Goal: Answer question/provide support: Share knowledge or assist other users

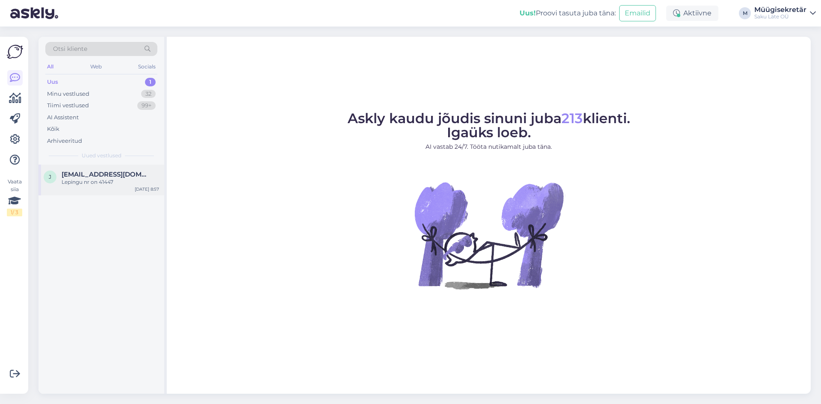
click at [108, 183] on div "Lepingu nr on 41447" at bounding box center [111, 182] width 98 height 8
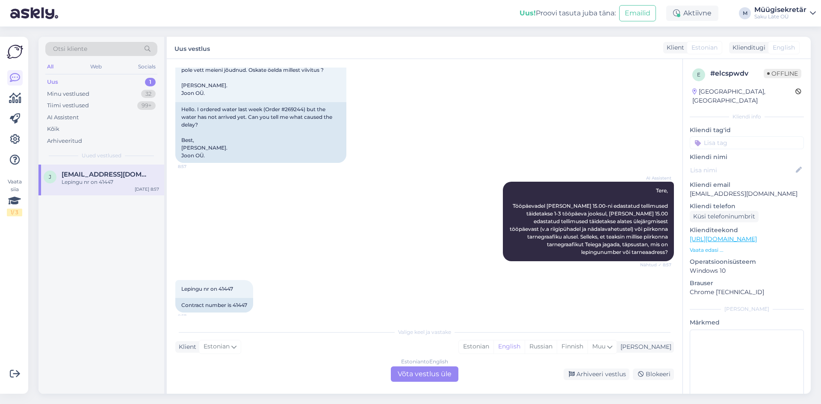
scroll to position [74, 0]
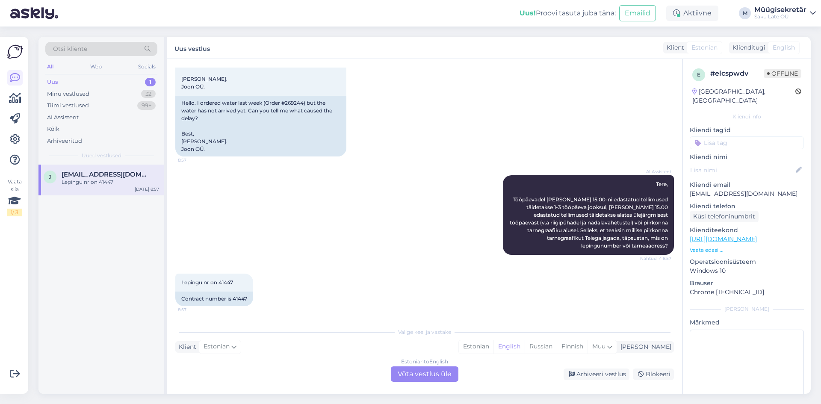
click at [435, 377] on div "Estonian to English Võta vestlus üle" at bounding box center [425, 374] width 68 height 15
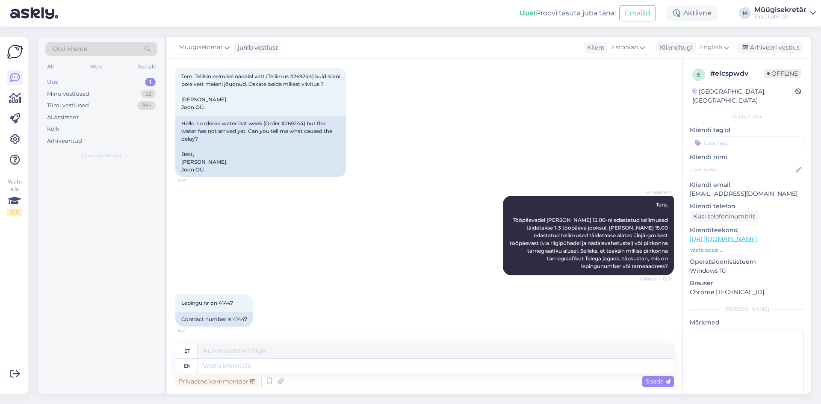
scroll to position [53, 0]
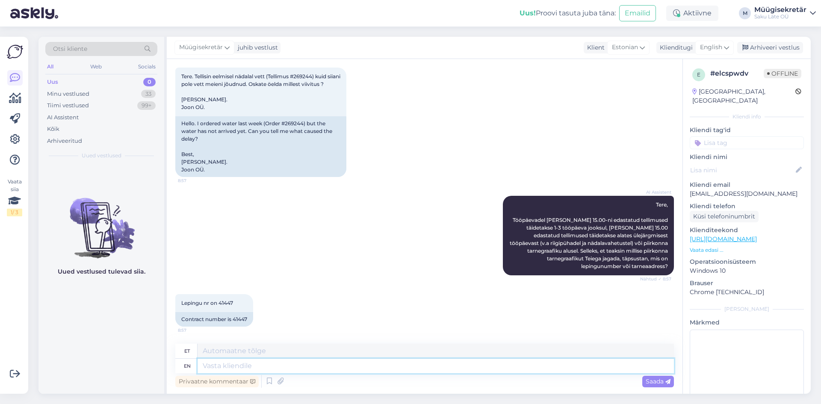
click at [243, 364] on textarea at bounding box center [436, 366] width 477 height 15
type textarea "Tere,"
type textarea "Tere, Teie"
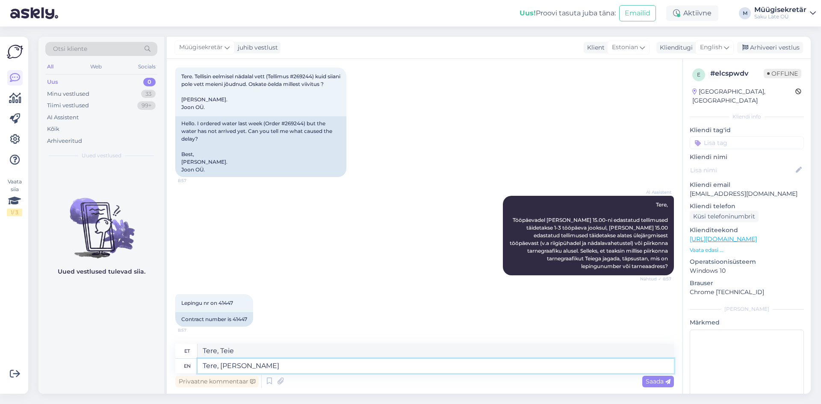
type textarea "Tere, [PERSON_NAME] o"
type textarea "Tere, [PERSON_NAME]"
type textarea "Tere, [PERSON_NAME] on"
type textarea "Tere, [PERSON_NAME] on tänask"
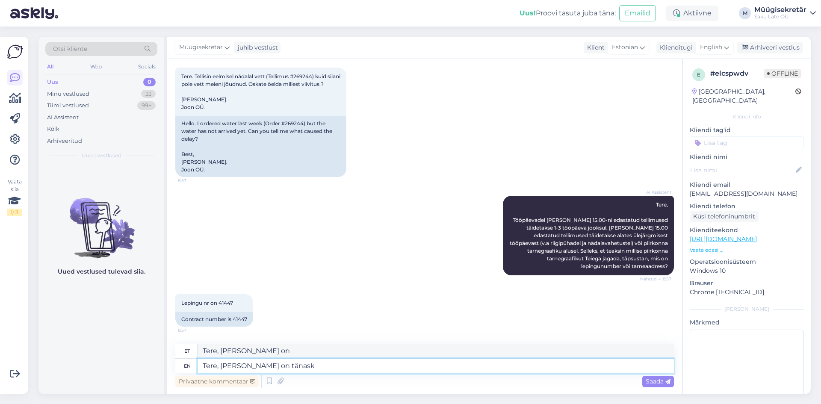
type textarea "Tere, [PERSON_NAME] on tänask"
type textarea "Tere, [PERSON_NAME] on tänaseks"
type textarea "Tere, Teie tellimus tänaseks"
type textarea "Tere, [PERSON_NAME] on tänaseks."
type textarea "Tere, Teie tellimus tänaseks."
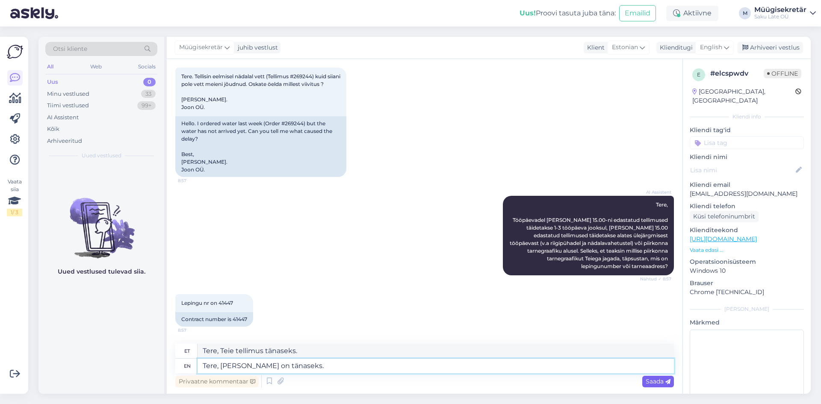
type textarea "Tere, [PERSON_NAME] on tänaseks."
click at [649, 382] on span "Saada" at bounding box center [658, 382] width 25 height 8
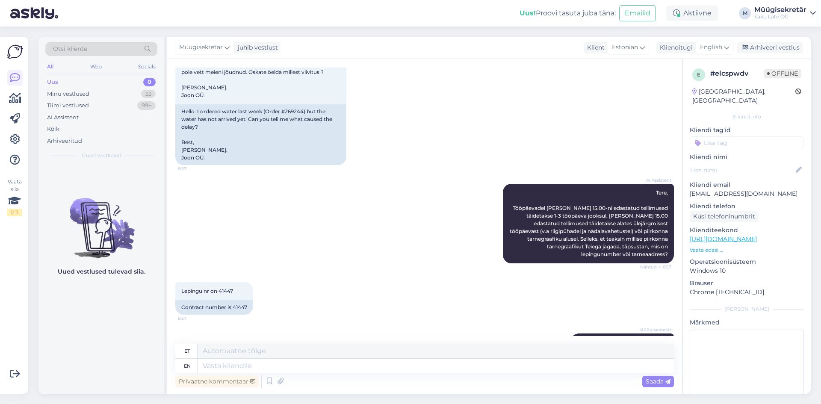
scroll to position [104, 0]
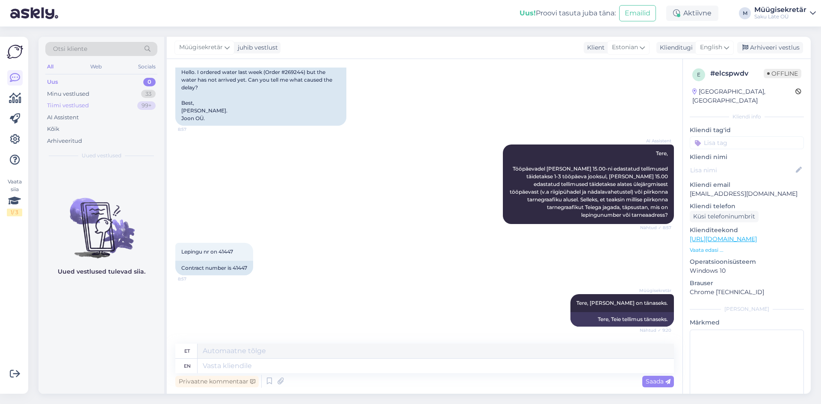
click at [71, 104] on div "Tiimi vestlused" at bounding box center [68, 105] width 42 height 9
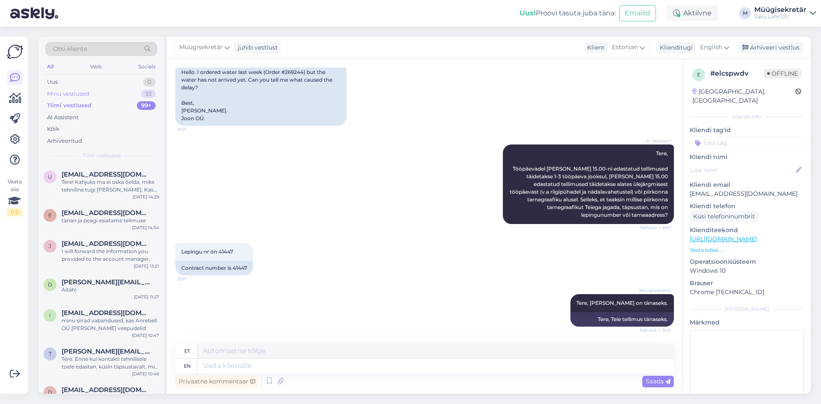
click at [72, 91] on div "Minu vestlused" at bounding box center [68, 94] width 42 height 9
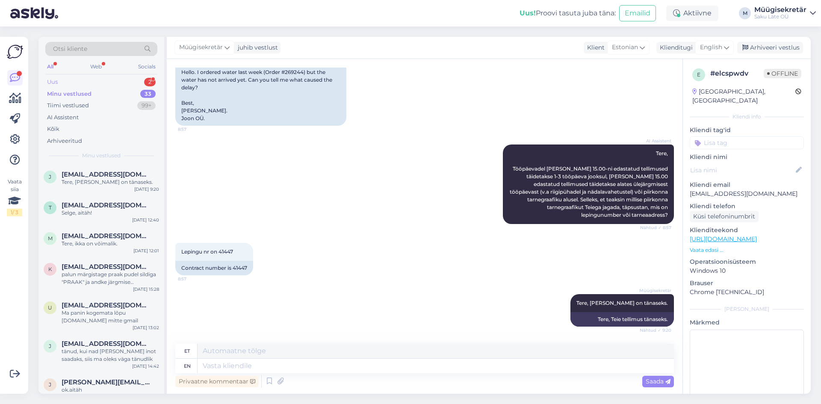
click at [70, 79] on div "Uus 2" at bounding box center [101, 82] width 112 height 12
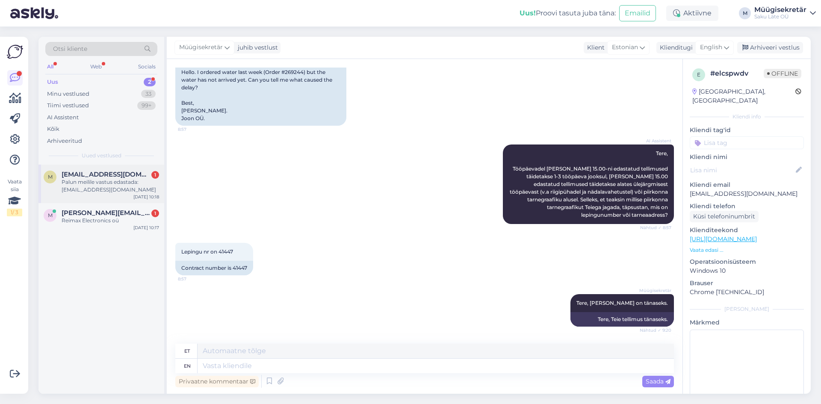
click at [85, 185] on div "Palun meilile vastus edastada: [EMAIL_ADDRESS][DOMAIN_NAME]" at bounding box center [111, 185] width 98 height 15
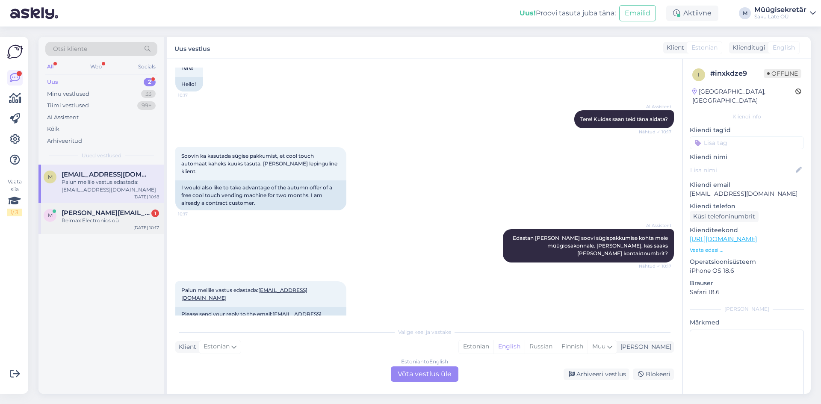
click at [84, 222] on div "Reimax Electronics oü" at bounding box center [111, 221] width 98 height 8
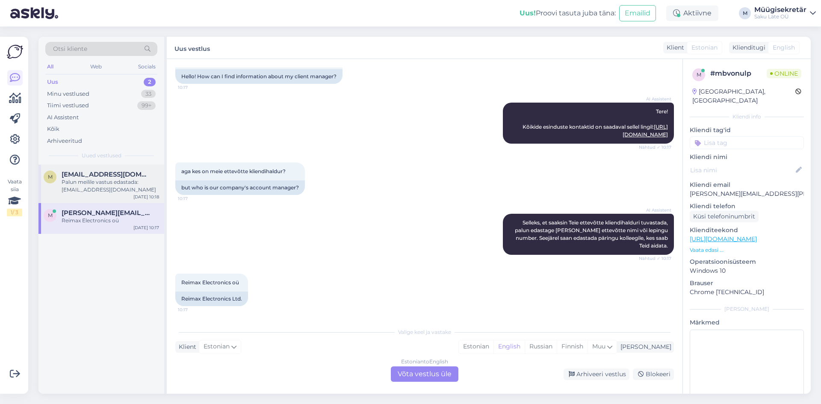
click at [81, 175] on span "[EMAIL_ADDRESS][DOMAIN_NAME]" at bounding box center [106, 175] width 89 height 8
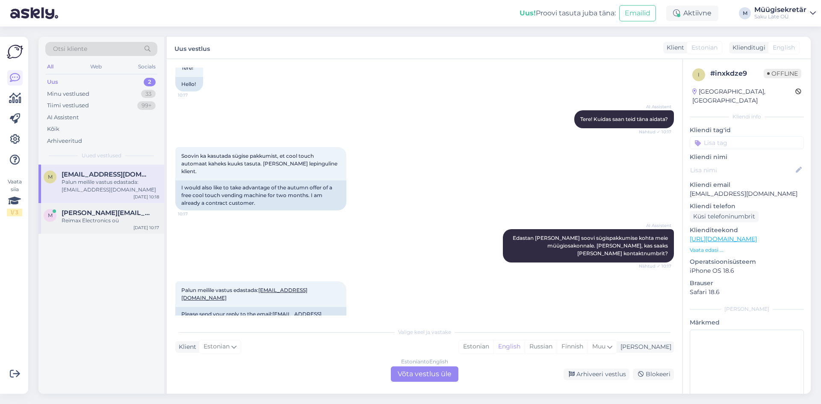
click at [80, 221] on div "Reimax Electronics oü" at bounding box center [111, 221] width 98 height 8
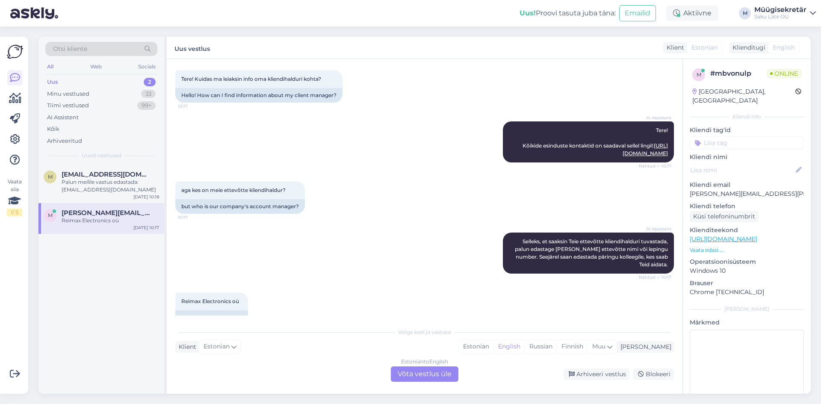
scroll to position [62, 0]
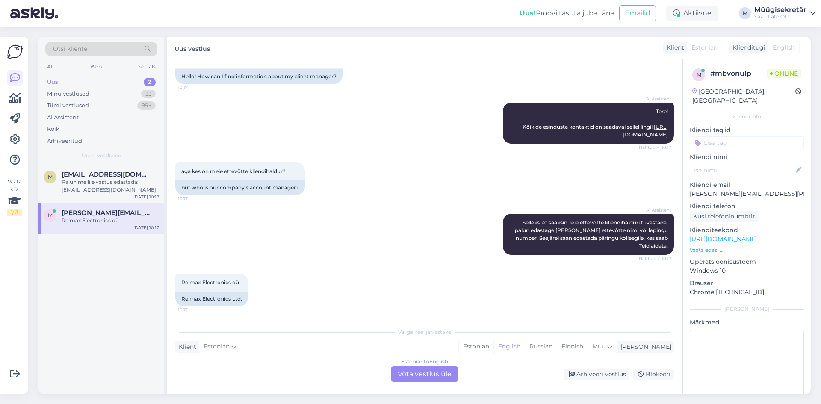
click at [399, 378] on div "Estonian to English Võta vestlus üle" at bounding box center [425, 374] width 68 height 15
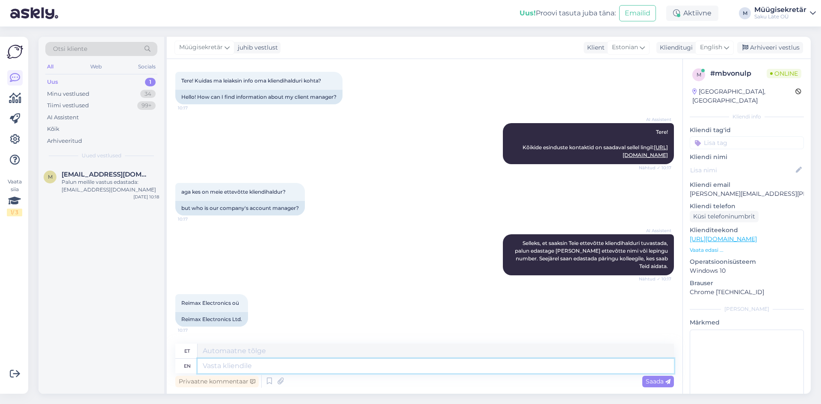
click at [239, 365] on textarea at bounding box center [436, 366] width 477 height 15
paste textarea "[PERSON_NAME] kliendihaldur [PHONE_NUMBER] [PERSON_NAME][EMAIL_ADDRESS][DOMAIN_…"
type textarea "[PERSON_NAME] kliendihaldur [PHONE_NUMBER] [PERSON_NAME][EMAIL_ADDRESS][DOMAIN_…"
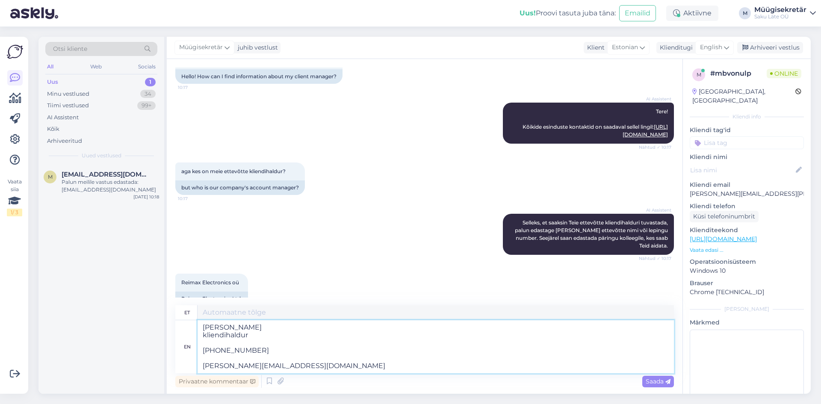
type textarea "[PERSON_NAME] kliendihaldur [PHONE_NUMBER] [PERSON_NAME][EMAIL_ADDRESS][DOMAIN_…"
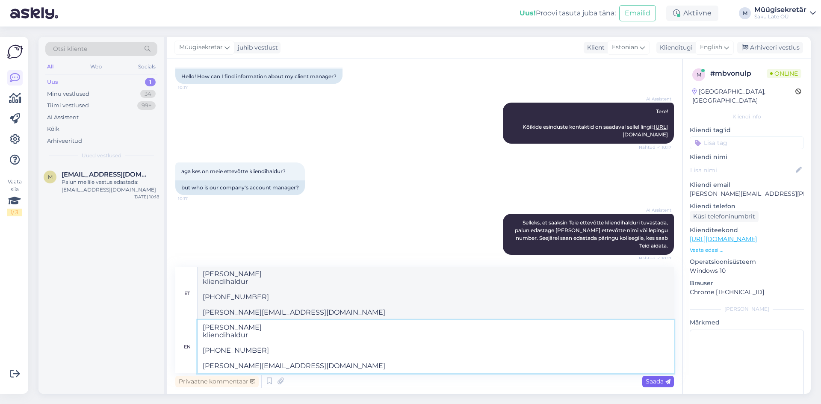
type textarea "[PERSON_NAME] kliendihaldur [PHONE_NUMBER] [PERSON_NAME][EMAIL_ADDRESS][DOMAIN_…"
drag, startPoint x: 652, startPoint y: 381, endPoint x: 643, endPoint y: 376, distance: 10.0
click at [651, 381] on span "Saada" at bounding box center [658, 382] width 25 height 8
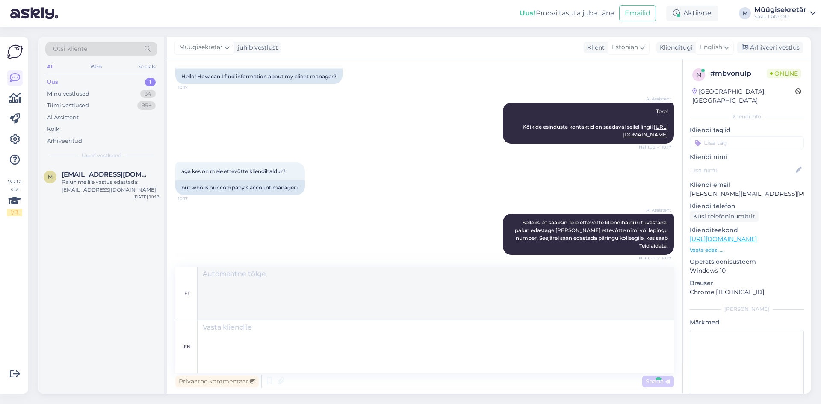
scroll to position [169, 0]
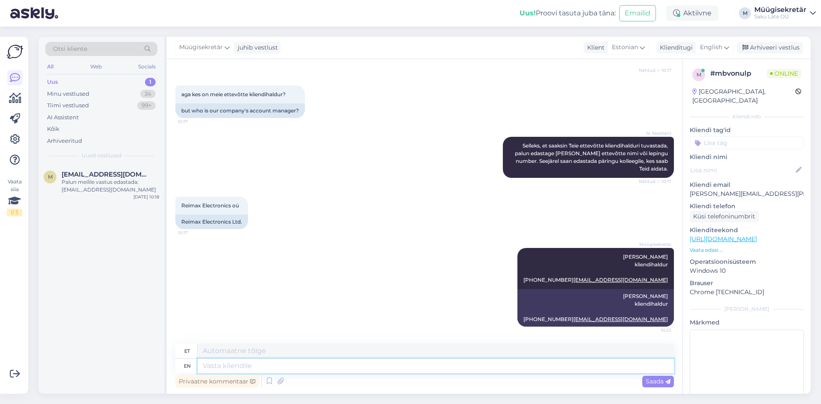
click at [256, 365] on textarea at bounding box center [436, 366] width 477 height 15
type textarea "Tere"
type textarea "Tere,"
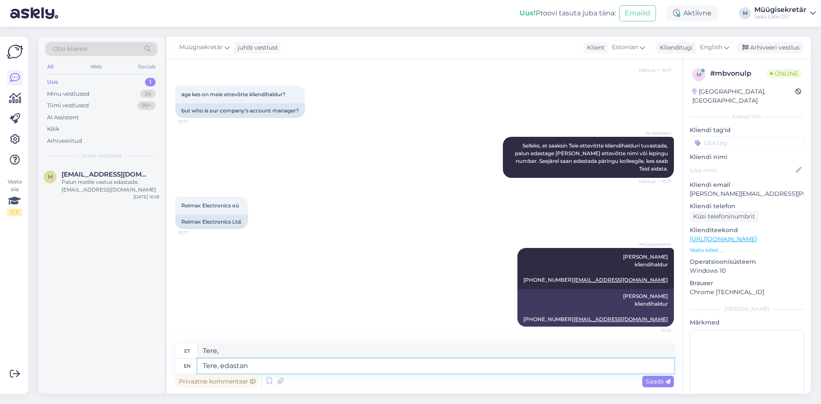
type textarea "Tere, edastan"
type textarea "Tere, edasi-tagasi"
type textarea "Tere, edastan Teie"
type textarea "Tere, edasi Teie"
type textarea "Tere, edastan [PERSON_NAME]"
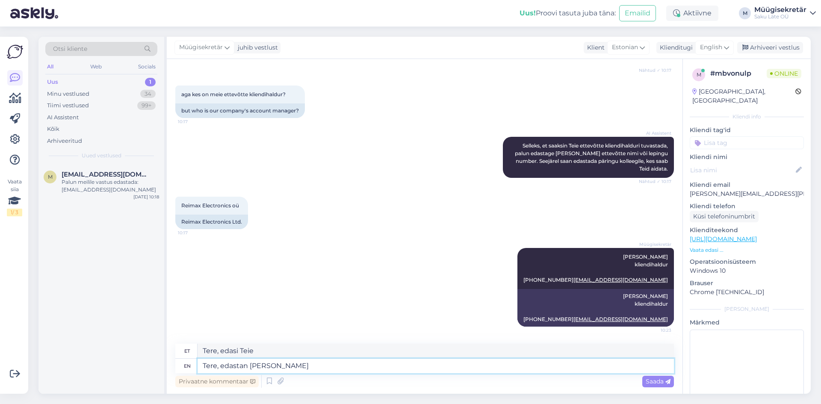
type textarea "Tere, edasi Teie halduri"
type textarea "Tere, edastan Teie halduri kontakti."
click at [661, 382] on span "Saada" at bounding box center [658, 382] width 25 height 8
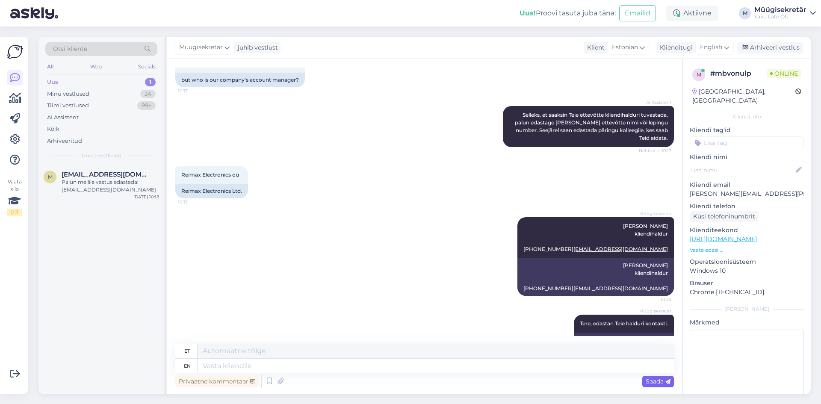
scroll to position [221, 0]
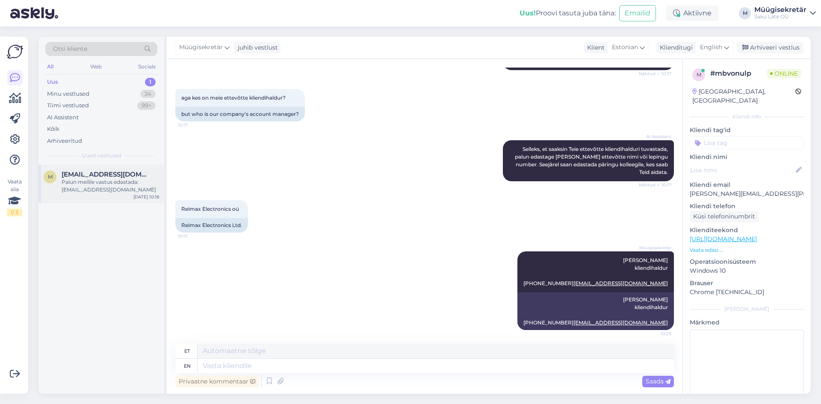
click at [94, 175] on span "[EMAIL_ADDRESS][DOMAIN_NAME]" at bounding box center [106, 175] width 89 height 8
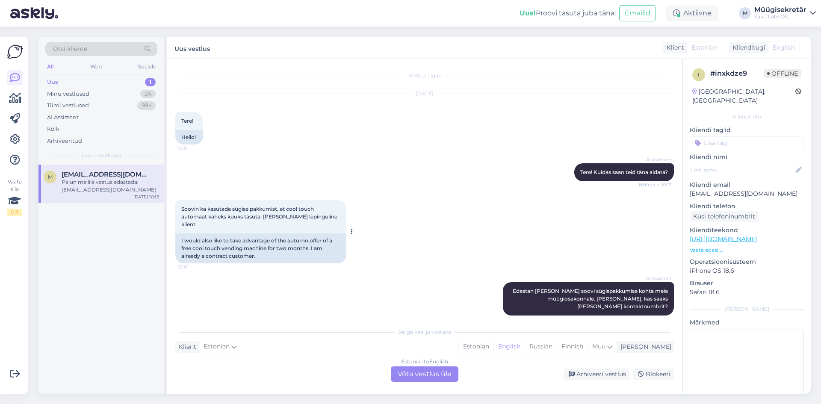
scroll to position [0, 0]
click at [427, 377] on div "Estonian to English Võta vestlus üle" at bounding box center [425, 374] width 68 height 15
